Goal: Task Accomplishment & Management: Manage account settings

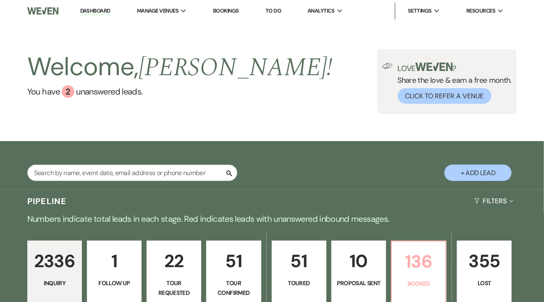
click at [420, 250] on link "136 Booked" at bounding box center [418, 272] width 55 height 63
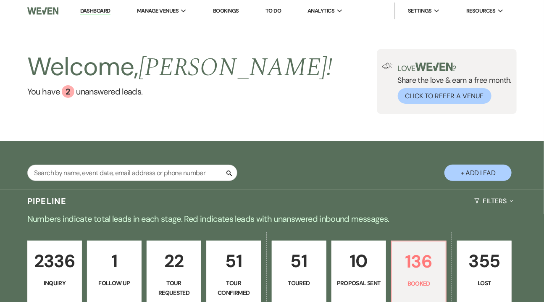
select select "7"
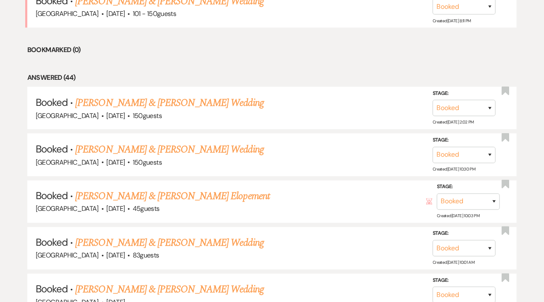
scroll to position [448, 0]
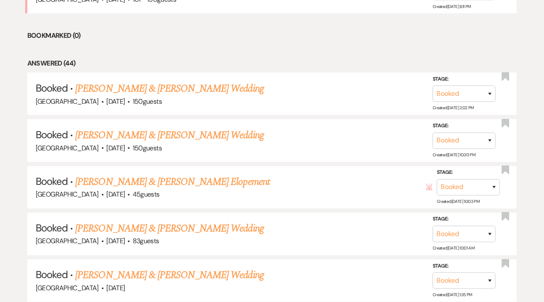
click at [178, 228] on link "[PERSON_NAME] & [PERSON_NAME] Wedding" at bounding box center [169, 228] width 188 height 15
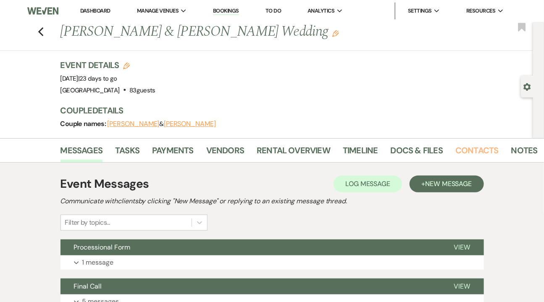
click at [458, 147] on link "Contacts" at bounding box center [476, 153] width 43 height 18
